Goal: Transaction & Acquisition: Purchase product/service

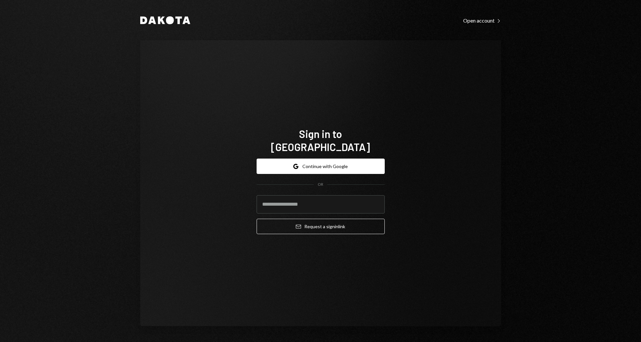
click at [327, 159] on button "Google Continue with Google" at bounding box center [321, 166] width 128 height 15
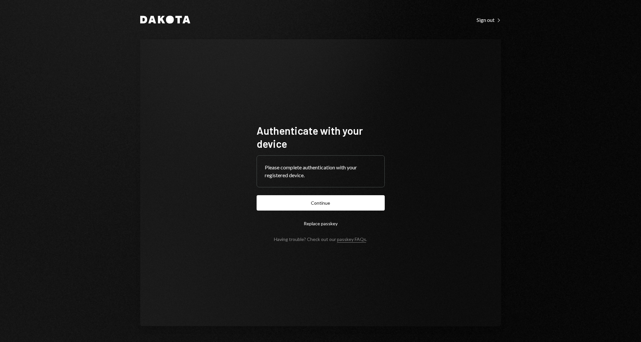
click at [321, 211] on form "Authenticate with your device Please complete authentication with your register…" at bounding box center [321, 183] width 128 height 118
click at [321, 206] on button "Continue" at bounding box center [321, 202] width 128 height 15
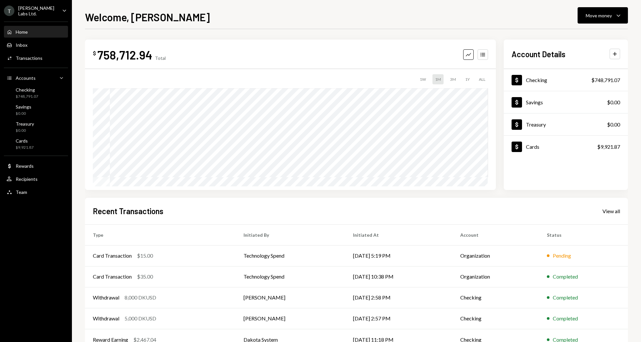
click at [41, 11] on div "[PERSON_NAME] Labs Ltd." at bounding box center [37, 10] width 39 height 11
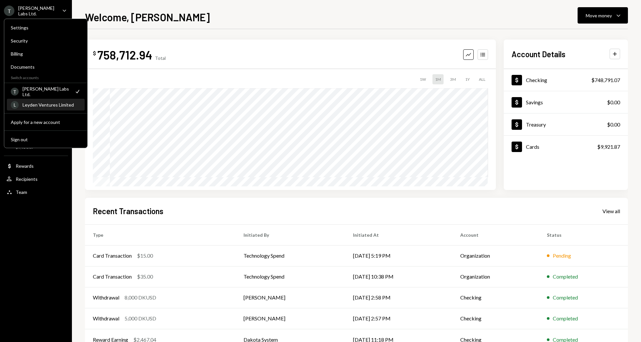
click at [41, 108] on div "L Leyden Ventures Limited" at bounding box center [46, 104] width 70 height 11
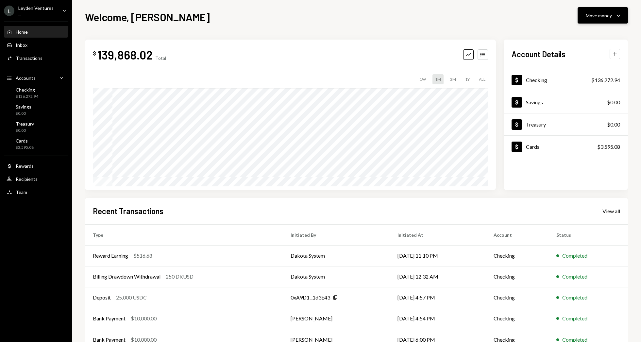
click at [602, 16] on div "Move money" at bounding box center [599, 15] width 26 height 7
click at [591, 34] on div "Send" at bounding box center [598, 35] width 48 height 7
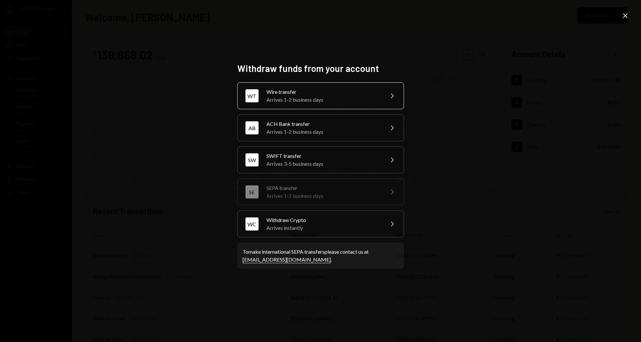
click at [311, 94] on div "Wire transfer" at bounding box center [323, 92] width 114 height 8
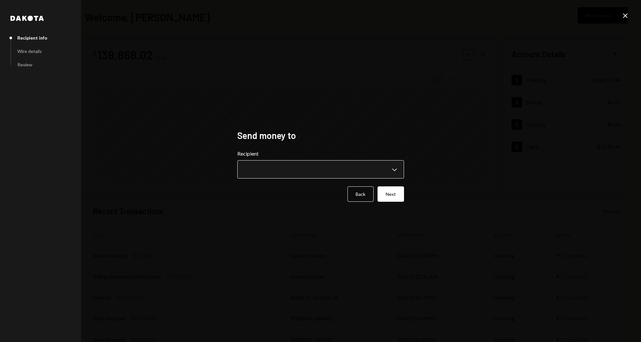
click at [286, 173] on body "L Leyden Ventures ... Caret Down Home Home Inbox Inbox Activities Transactions …" at bounding box center [320, 171] width 641 height 342
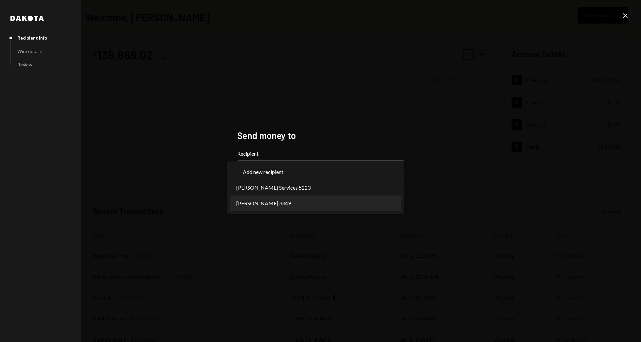
select select "**********"
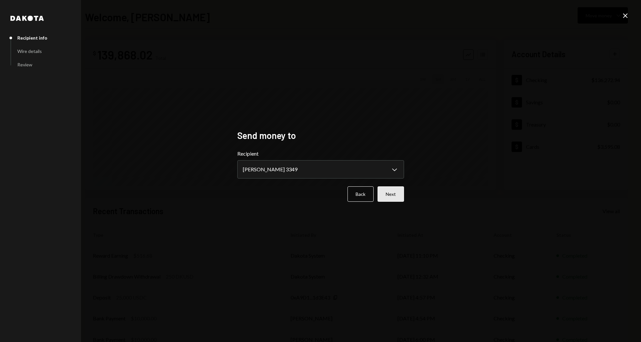
click at [391, 195] on button "Next" at bounding box center [390, 193] width 26 height 15
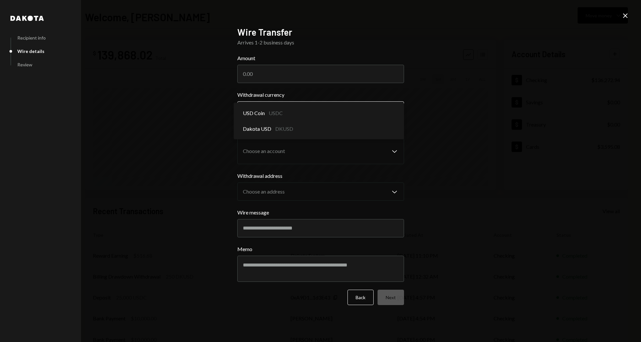
click at [308, 116] on body "L Leyden Ventures ... Caret Down Home Home Inbox Inbox Activities Transactions …" at bounding box center [320, 171] width 641 height 342
select select "*****"
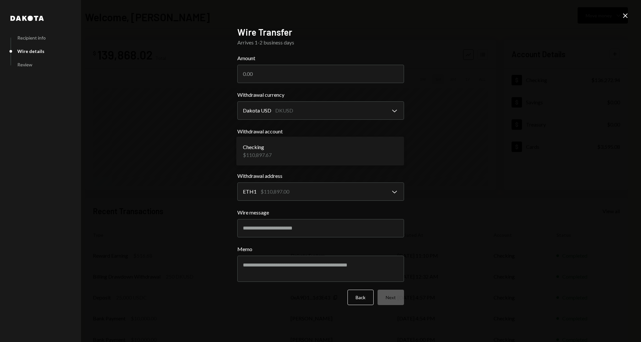
click at [320, 160] on body "L Leyden Ventures ... Caret Down Home Home Inbox Inbox Activities Transactions …" at bounding box center [320, 171] width 641 height 342
click at [297, 228] on input "Wire message" at bounding box center [320, 228] width 167 height 18
click at [276, 67] on input "Amount" at bounding box center [320, 74] width 167 height 18
type input "20000"
click at [395, 302] on button "Next" at bounding box center [390, 297] width 26 height 15
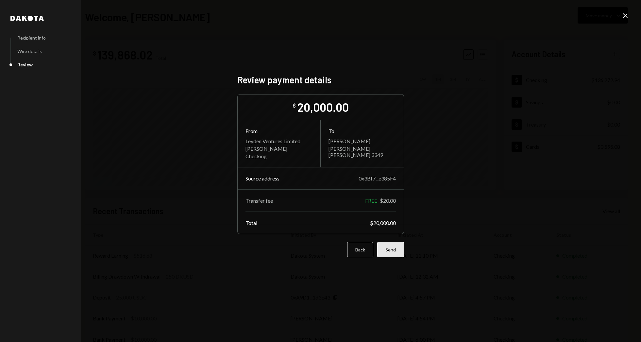
click at [390, 250] on button "Send" at bounding box center [390, 249] width 27 height 15
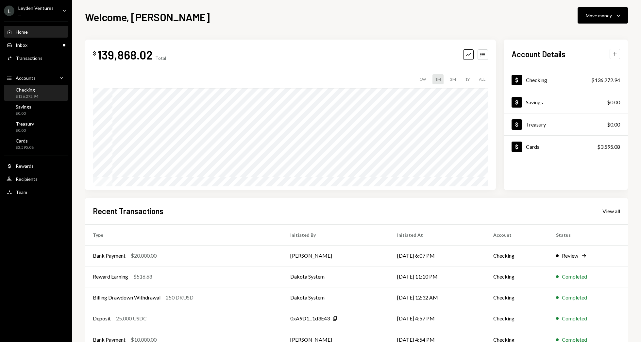
click at [34, 94] on div "$136,272.94" at bounding box center [27, 97] width 23 height 6
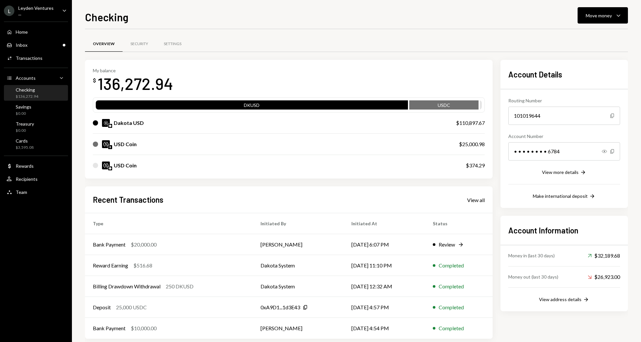
click at [390, 149] on div "USD Coin $25,000.98" at bounding box center [289, 144] width 392 height 21
click at [620, 11] on icon "Caret Down" at bounding box center [618, 15] width 8 height 8
click at [586, 83] on div "Swap stablecoins" at bounding box center [598, 84] width 48 height 7
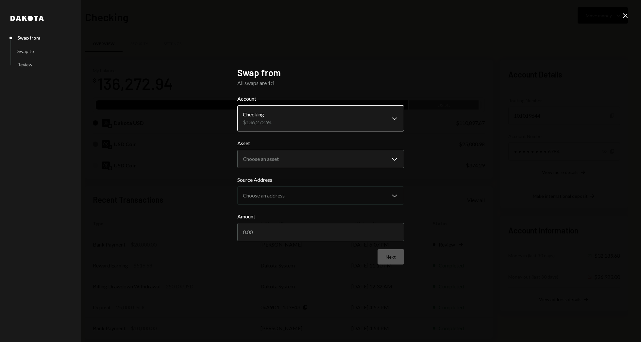
click at [285, 123] on body "L Leyden Ventures ... Caret Down Home Home Inbox Inbox Activities Transactions …" at bounding box center [320, 171] width 641 height 342
click at [315, 161] on body "L Leyden Ventures ... Caret Down Home Home Inbox Inbox Activities Transactions …" at bounding box center [320, 171] width 641 height 342
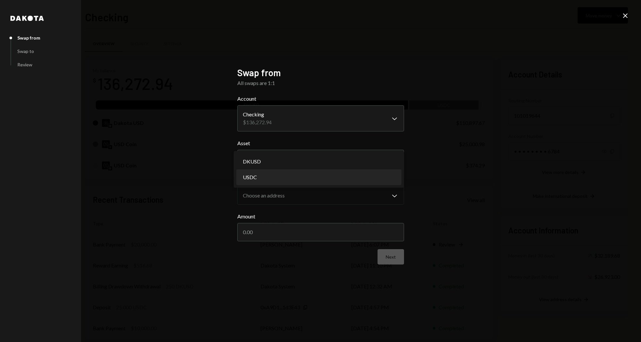
select select "****"
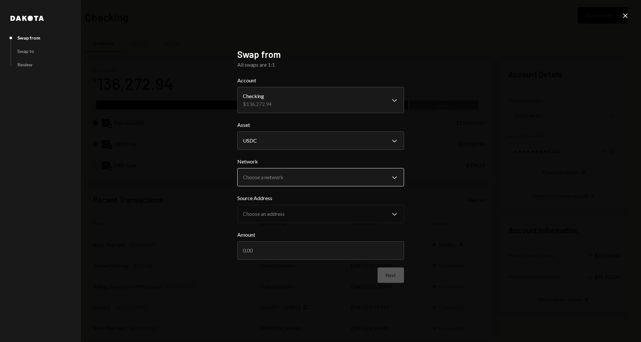
click at [309, 178] on body "L Leyden Ventures ... Caret Down Home Home Inbox Inbox Activities Transactions …" at bounding box center [320, 171] width 641 height 342
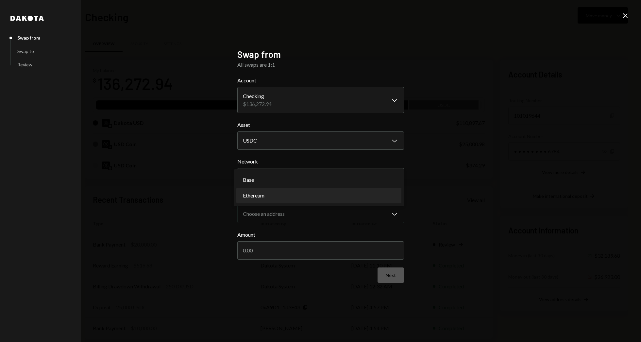
select select "**********"
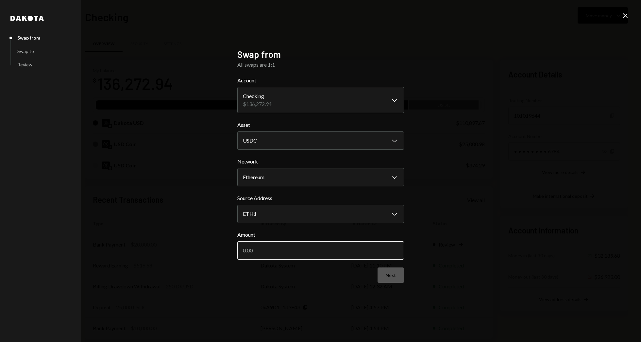
click at [275, 250] on input "Amount" at bounding box center [320, 250] width 167 height 18
type input "25000"
click at [390, 276] on button "Next" at bounding box center [390, 274] width 26 height 15
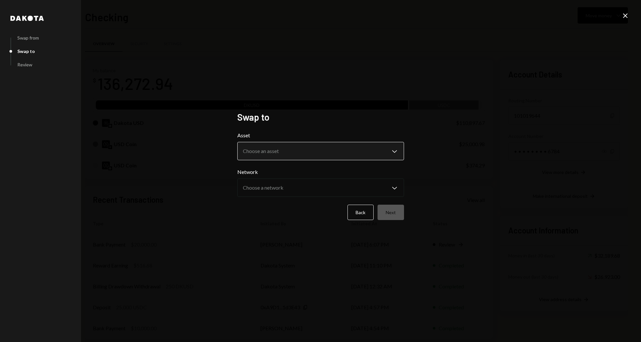
click at [318, 154] on body "L Leyden Ventures ... Caret Down Home Home Inbox Inbox Activities Transactions …" at bounding box center [320, 171] width 641 height 342
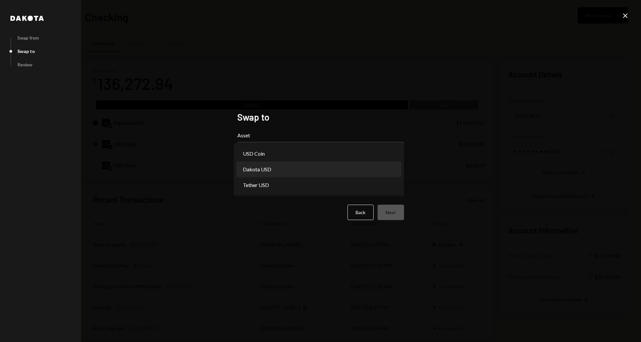
select select "*****"
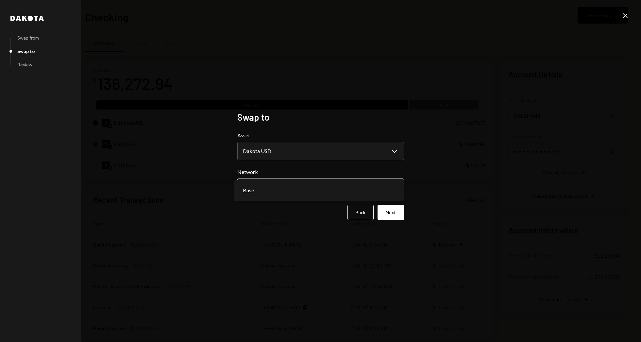
click at [365, 190] on body "L Leyden Ventures ... Caret Down Home Home Inbox Inbox Activities Transactions …" at bounding box center [320, 171] width 641 height 342
click at [465, 187] on div "**********" at bounding box center [320, 171] width 641 height 342
click at [395, 211] on button "Next" at bounding box center [390, 212] width 26 height 15
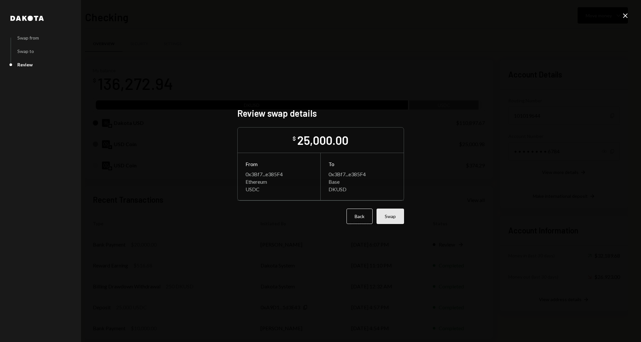
click at [390, 217] on button "Swap" at bounding box center [390, 216] width 27 height 15
